Goal: Information Seeking & Learning: Learn about a topic

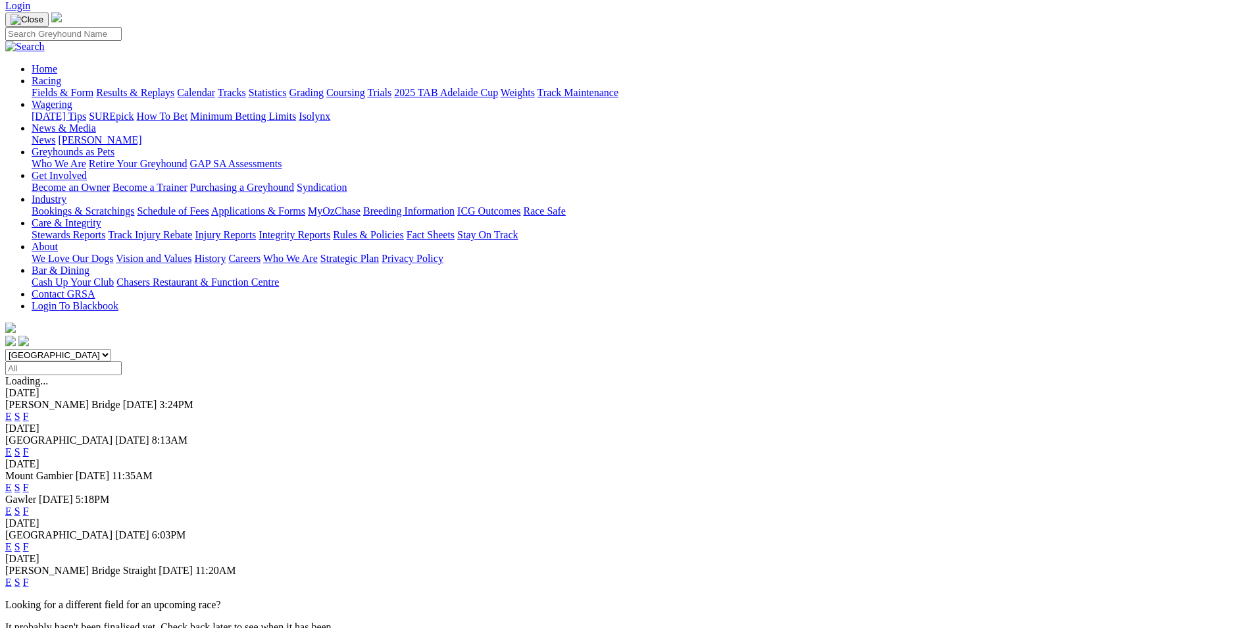
scroll to position [132, 0]
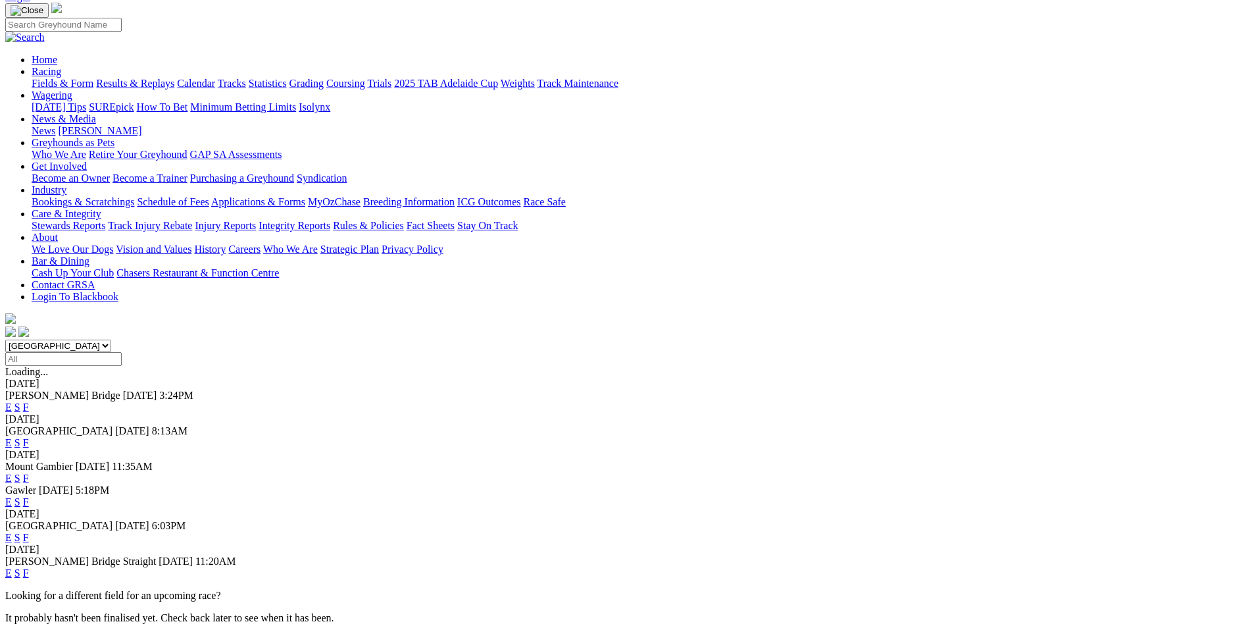
click at [29, 496] on link "F" at bounding box center [26, 501] width 6 height 11
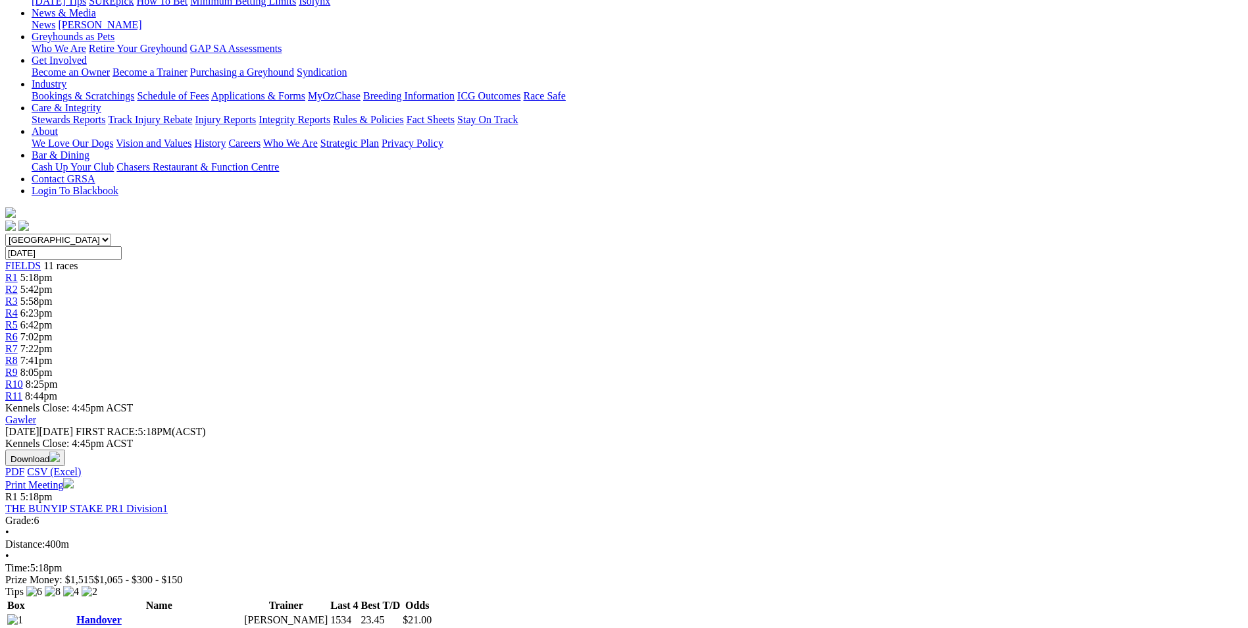
scroll to position [263, 0]
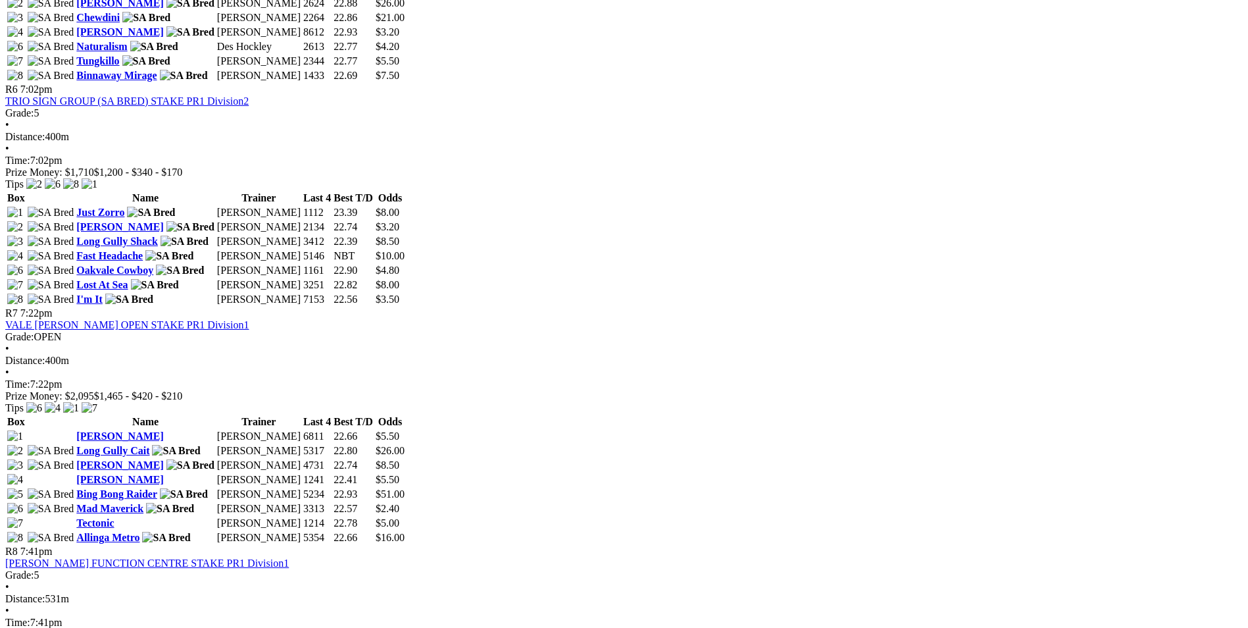
scroll to position [1579, 0]
